Goal: Register for event/course

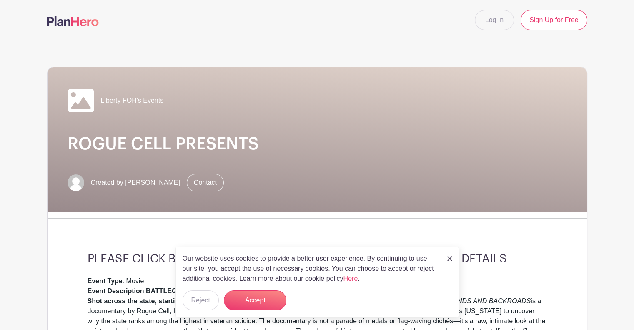
click at [451, 256] on img at bounding box center [449, 258] width 5 height 5
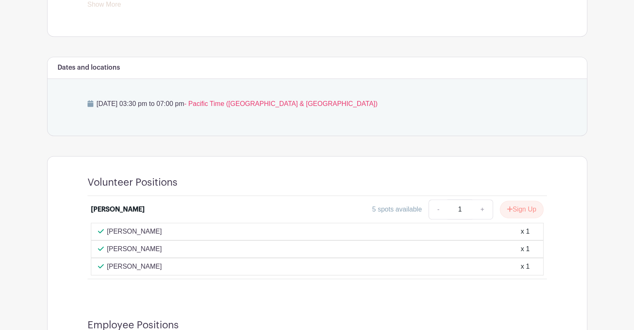
scroll to position [417, 0]
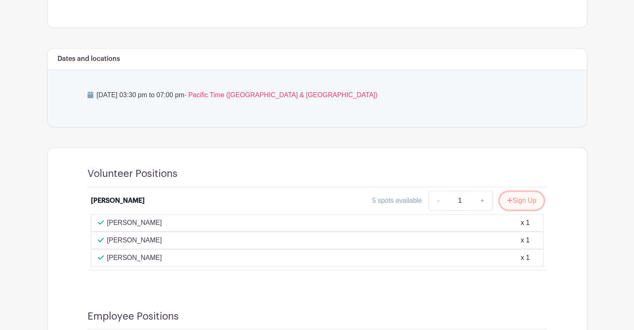
click at [524, 200] on button "Sign Up" at bounding box center [522, 200] width 44 height 17
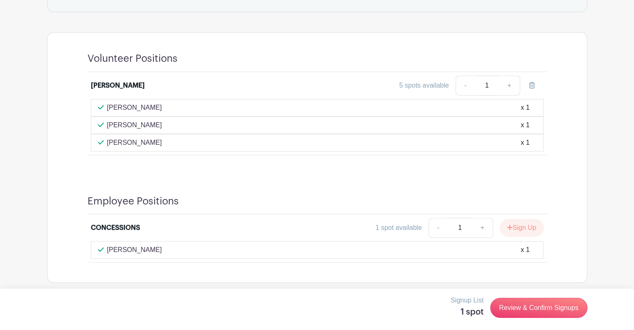
scroll to position [535, 0]
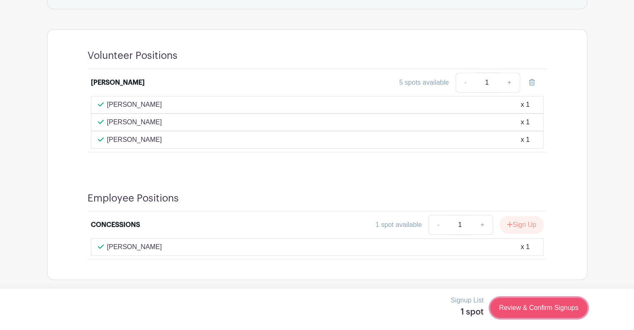
click at [540, 306] on link "Review & Confirm Signups" at bounding box center [538, 307] width 97 height 20
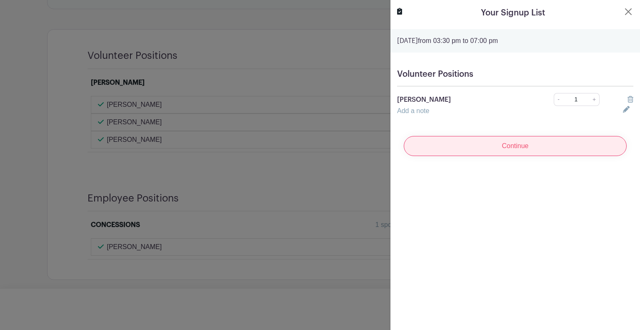
click at [513, 140] on input "Continue" at bounding box center [515, 146] width 223 height 20
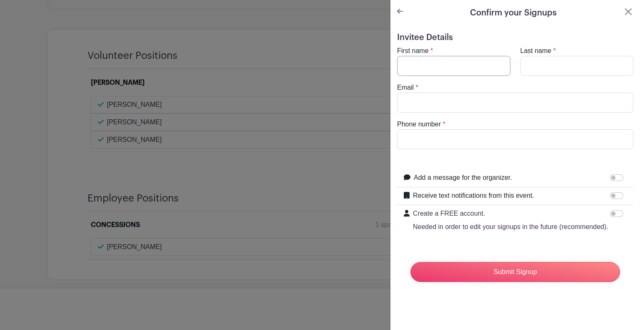
click at [411, 65] on input "First name" at bounding box center [453, 66] width 113 height 20
type input "Tina"
type input "Willis"
type input "twillis@clatsopcc.edu"
type input "9073178504"
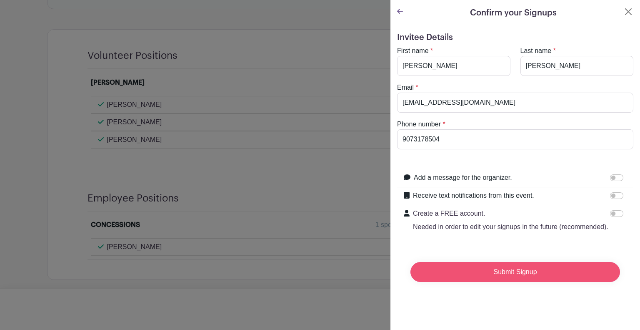
click at [522, 280] on input "Submit Signup" at bounding box center [515, 272] width 210 height 20
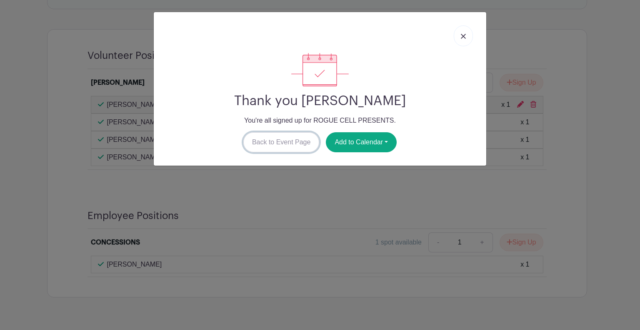
click at [274, 142] on link "Back to Event Page" at bounding box center [281, 142] width 76 height 20
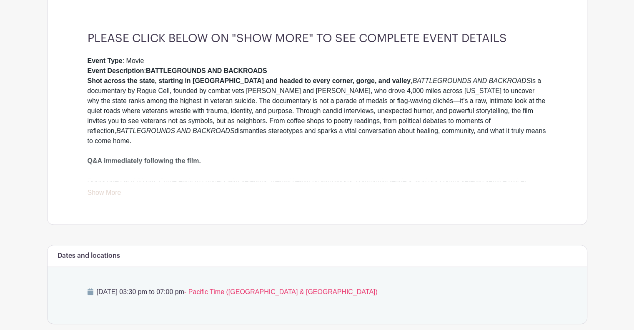
scroll to position [201, 0]
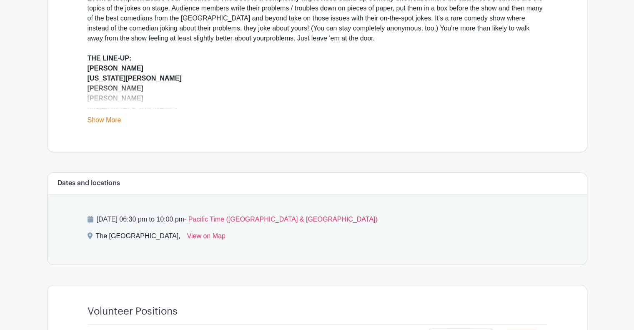
scroll to position [292, 0]
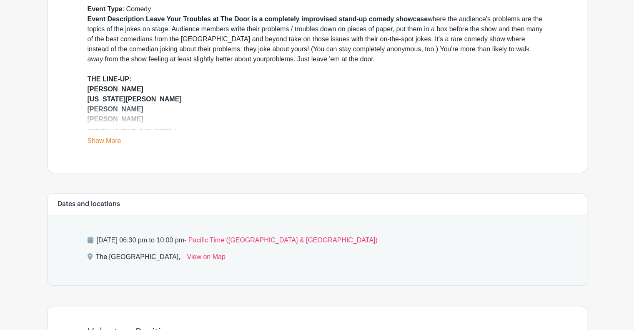
click at [103, 138] on link "Show More" at bounding box center [104, 142] width 34 height 10
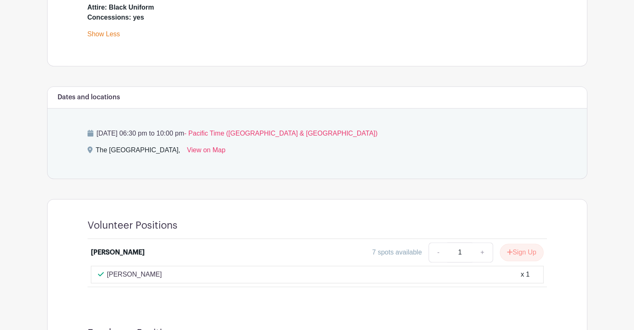
scroll to position [542, 0]
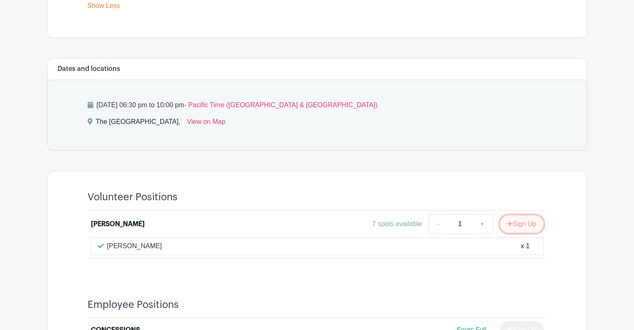
click at [529, 219] on button "Sign Up" at bounding box center [522, 223] width 44 height 17
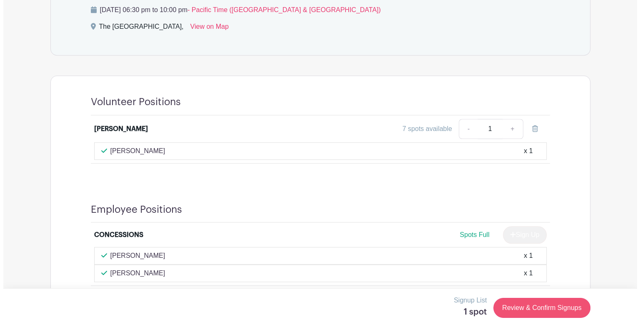
scroll to position [663, 0]
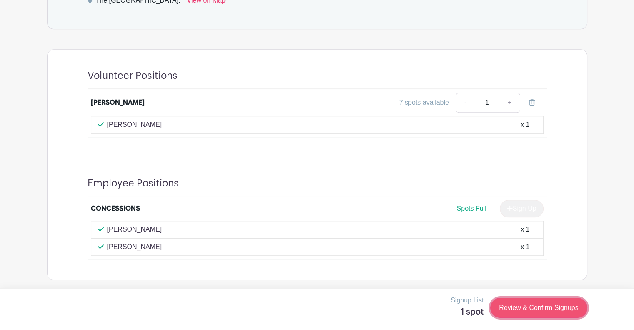
click at [530, 305] on link "Review & Confirm Signups" at bounding box center [538, 307] width 97 height 20
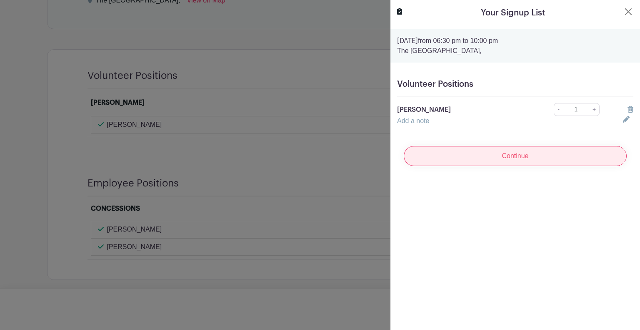
click at [525, 155] on input "Continue" at bounding box center [515, 156] width 223 height 20
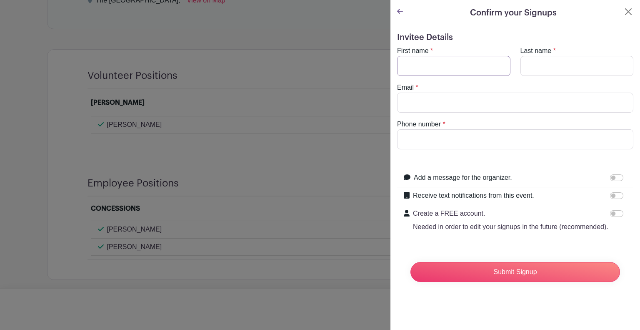
drag, startPoint x: 443, startPoint y: 66, endPoint x: 445, endPoint y: 70, distance: 4.5
click at [443, 67] on input "First name" at bounding box center [453, 66] width 113 height 20
type input "Tina"
type input "Willis"
type input "twillis@clatsopcc.edu"
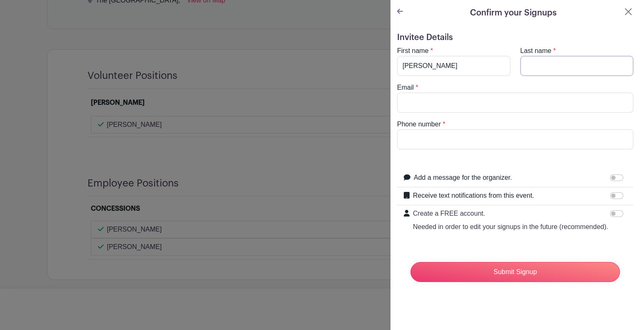
type input "9073178504"
click at [612, 210] on input "Create a FREE account. Needed in order to edit your signups in the future (reco…" at bounding box center [616, 213] width 13 height 7
checkbox input "true"
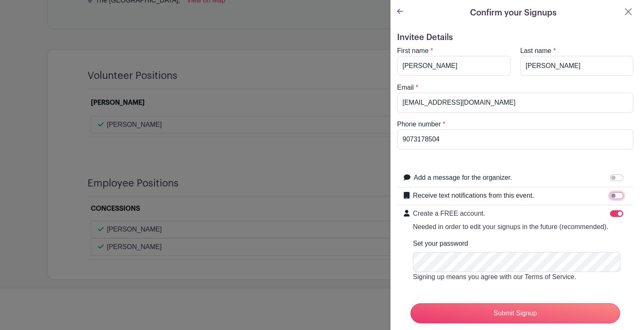
click at [610, 195] on input "Receive text notifications from this event." at bounding box center [616, 195] width 13 height 7
checkbox input "true"
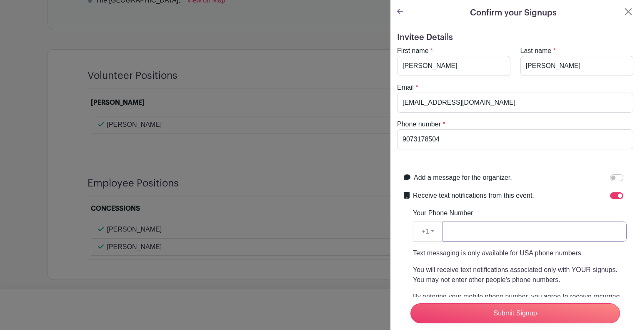
click at [460, 232] on input "Your Phone Number" at bounding box center [534, 231] width 184 height 20
type input "9073178504"
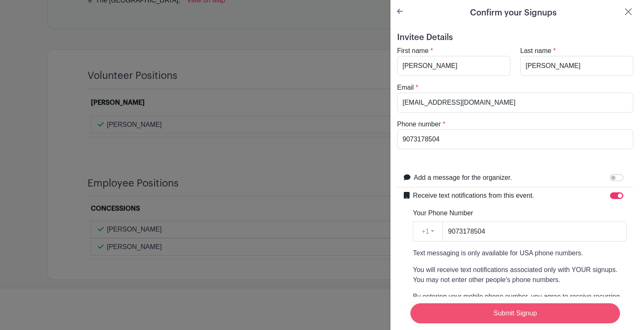
click at [485, 305] on input "Submit Signup" at bounding box center [515, 313] width 210 height 20
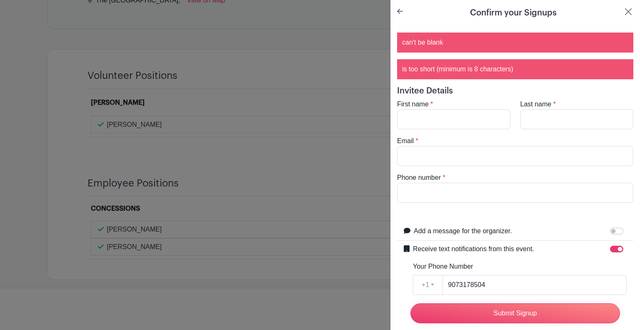
scroll to position [264, 0]
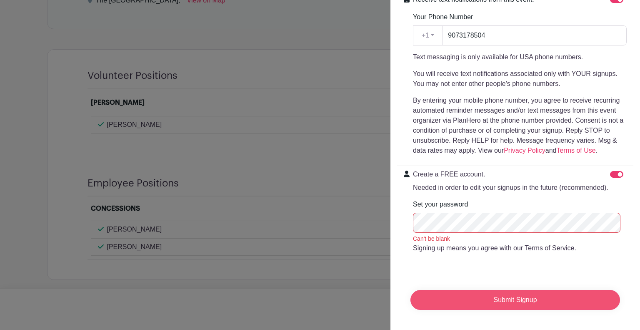
click at [437, 301] on input "Submit Signup" at bounding box center [515, 300] width 210 height 20
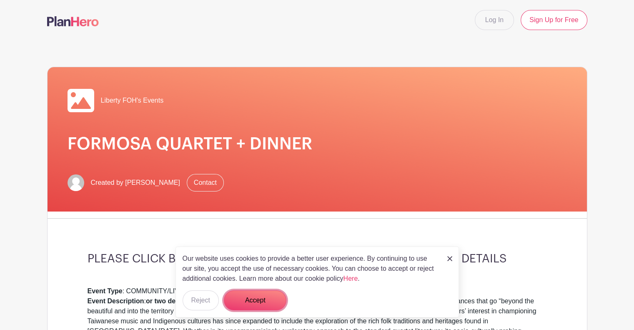
click at [258, 297] on button "Accept" at bounding box center [255, 300] width 62 height 20
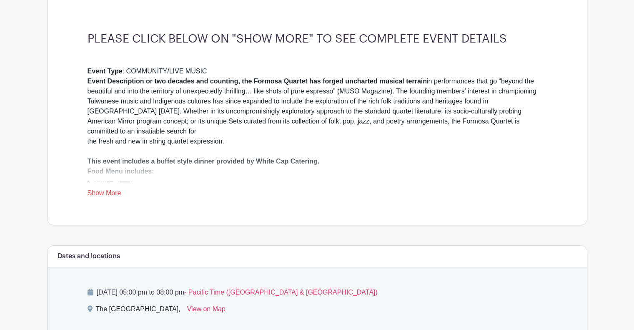
scroll to position [208, 0]
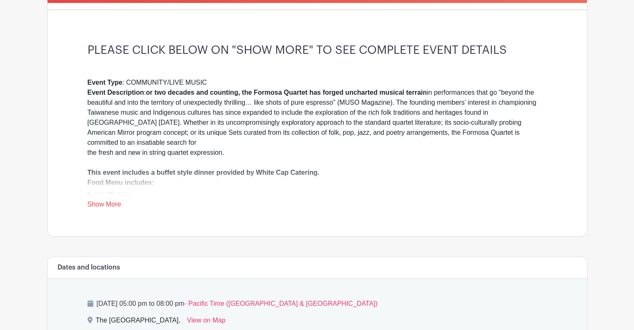
click at [112, 204] on link "Show More" at bounding box center [104, 205] width 34 height 10
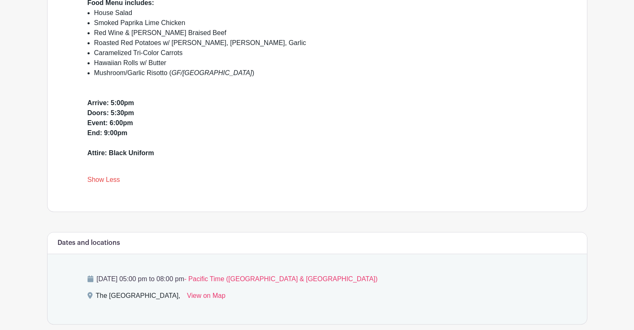
scroll to position [292, 0]
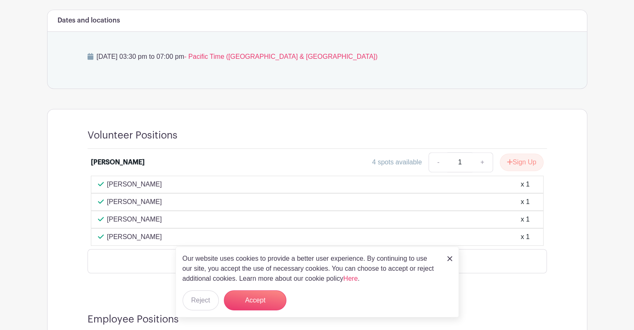
scroll to position [458, 0]
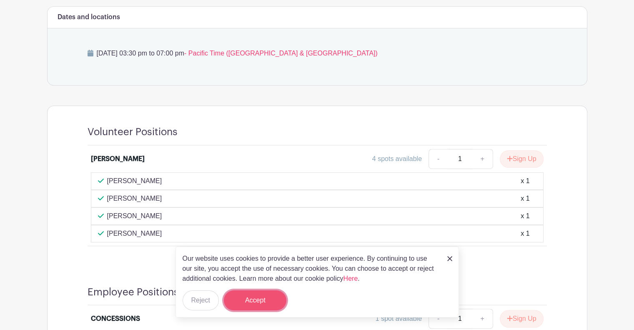
click at [265, 302] on button "Accept" at bounding box center [255, 300] width 62 height 20
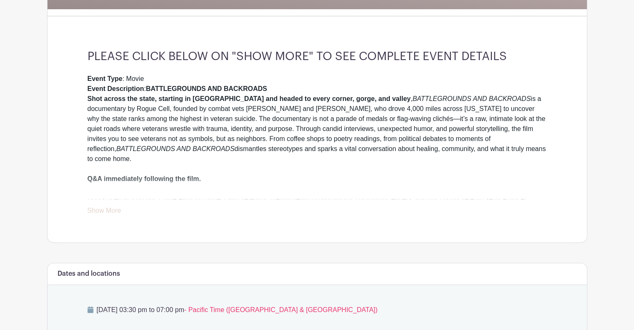
scroll to position [177, 0]
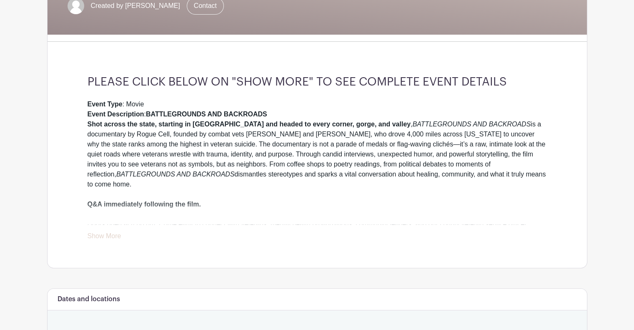
click at [116, 233] on link "Show More" at bounding box center [104, 237] width 34 height 10
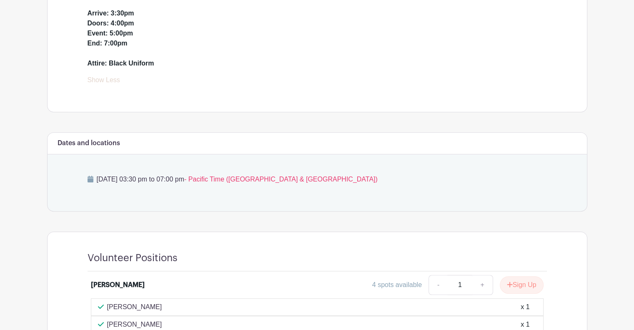
scroll to position [458, 0]
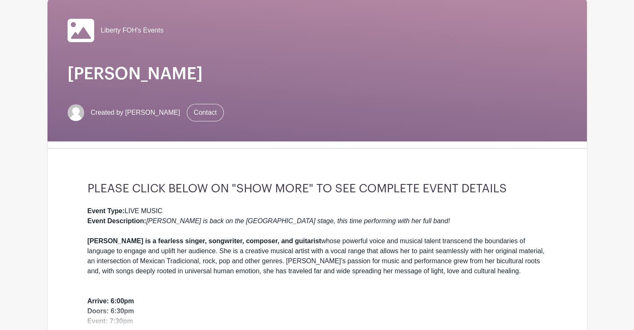
scroll to position [83, 0]
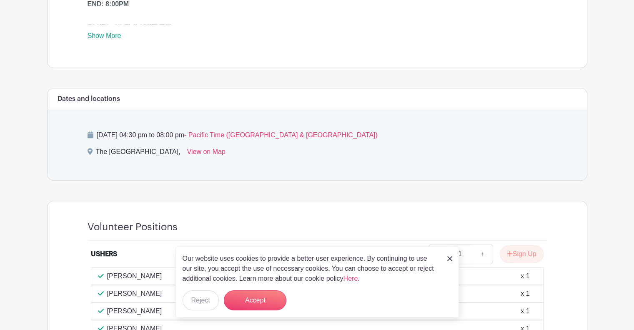
scroll to position [375, 0]
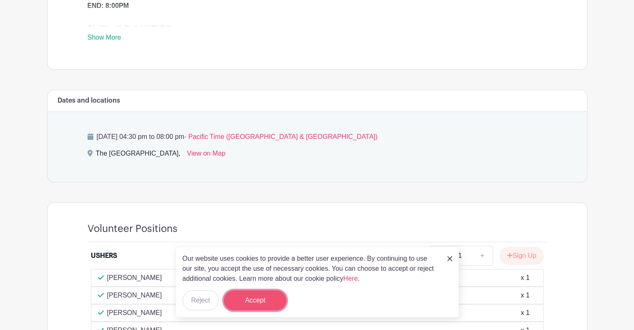
click at [260, 297] on button "Accept" at bounding box center [255, 300] width 62 height 20
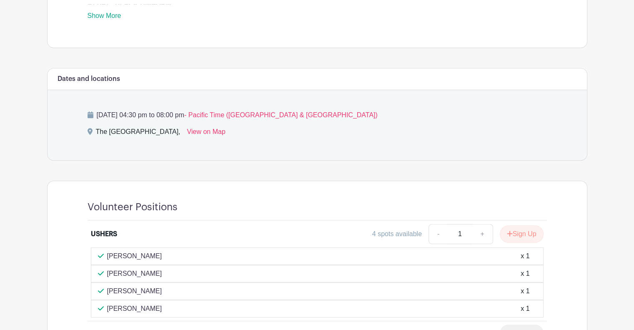
scroll to position [272, 0]
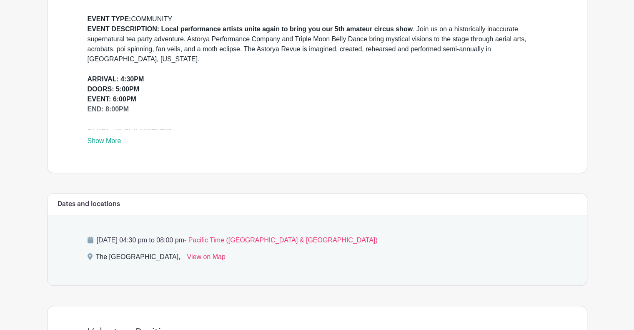
click at [111, 137] on link "Show More" at bounding box center [104, 142] width 34 height 10
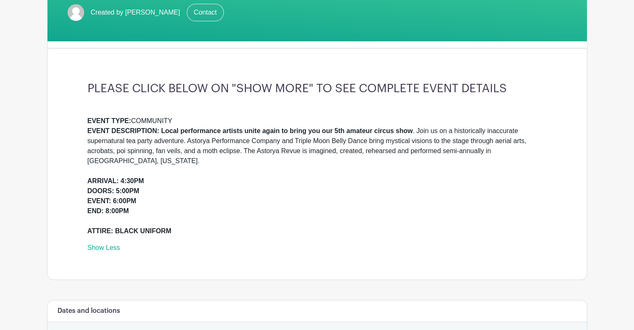
scroll to position [83, 0]
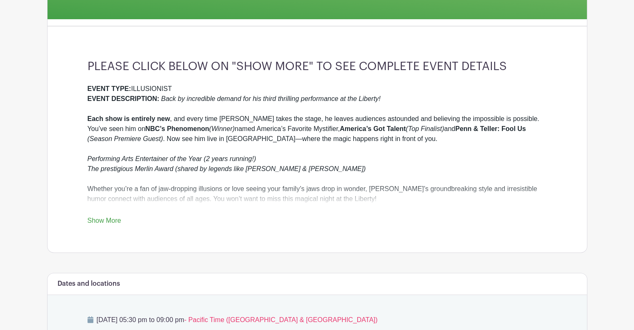
scroll to position [167, 0]
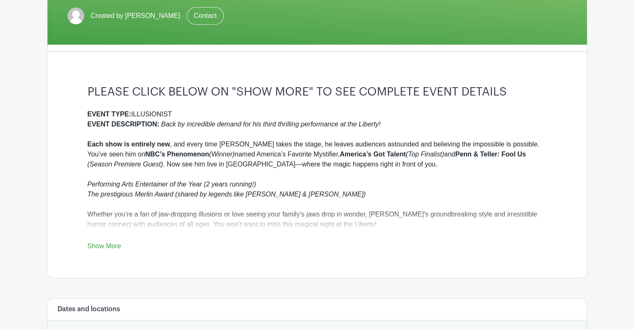
click at [98, 240] on div "EVENT TYPE: ILLUSIONIST EVENT DESCRIPTION: Back by incredible demand for his th…" at bounding box center [316, 180] width 459 height 142
click at [104, 242] on div "EVENT TYPE: ILLUSIONIST EVENT DESCRIPTION: Back by incredible demand for his th…" at bounding box center [316, 180] width 459 height 142
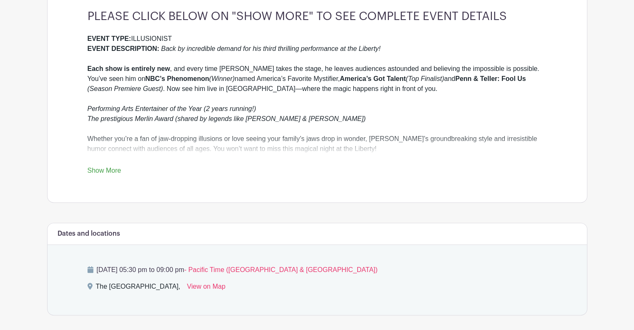
scroll to position [250, 0]
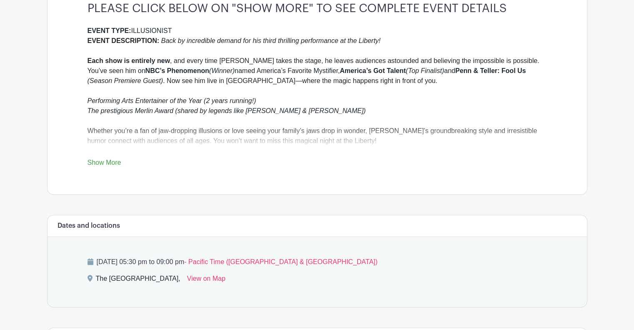
click at [108, 164] on link "Show More" at bounding box center [104, 164] width 34 height 10
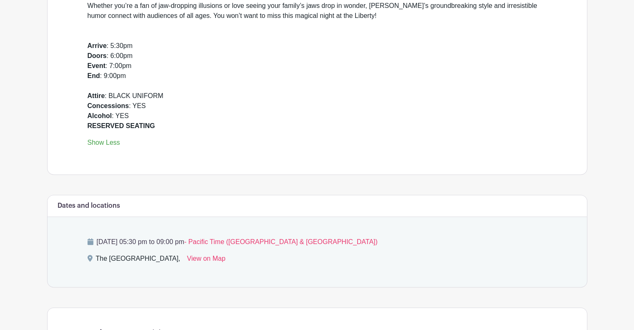
scroll to position [375, 0]
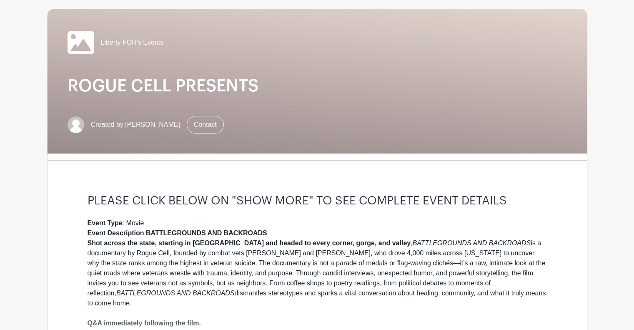
scroll to position [42, 0]
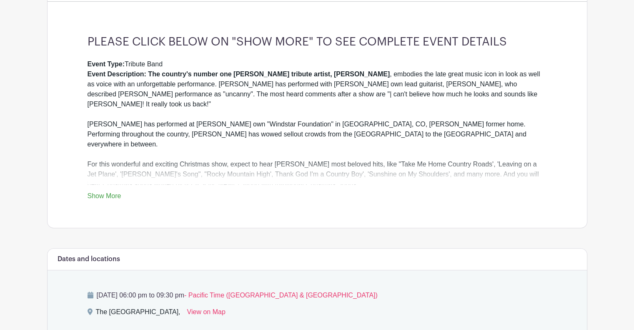
scroll to position [208, 0]
